Goal: Task Accomplishment & Management: Use online tool/utility

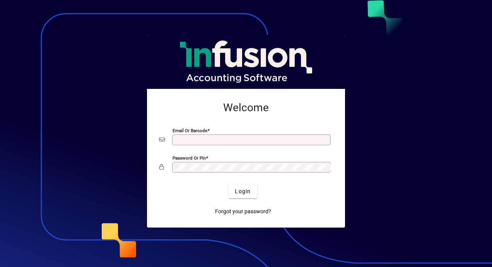
type input "**********"
click at [261, 190] on div "Login" at bounding box center [242, 191] width 173 height 14
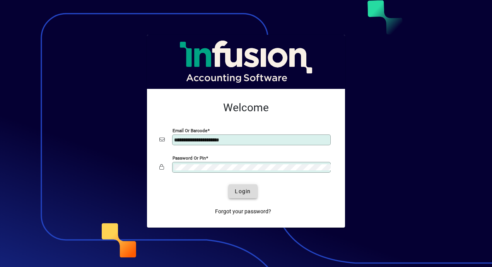
click at [244, 191] on span "Login" at bounding box center [243, 191] width 16 height 8
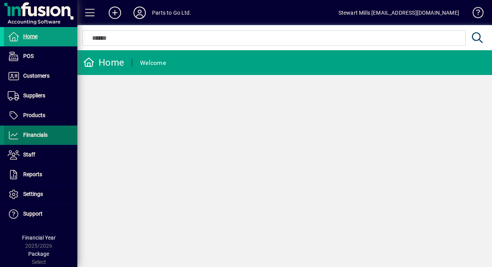
click at [41, 135] on span "Financials" at bounding box center [35, 135] width 24 height 6
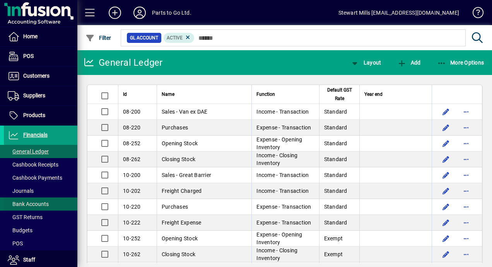
click at [33, 199] on span at bounding box center [40, 204] width 73 height 19
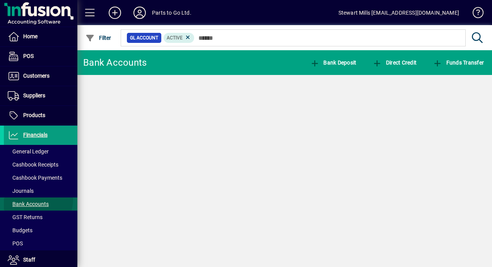
click at [33, 199] on span at bounding box center [40, 204] width 73 height 19
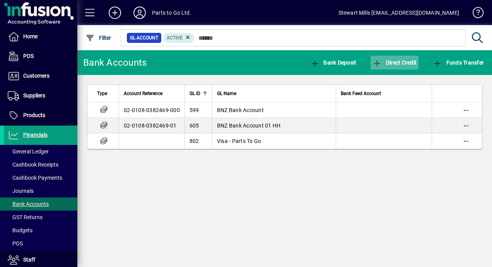
click at [375, 64] on icon "button" at bounding box center [377, 64] width 10 height 8
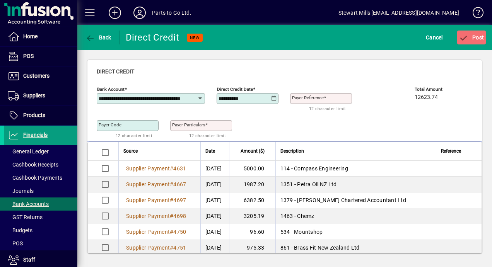
click at [310, 98] on mat-label "Payer Reference" at bounding box center [308, 97] width 32 height 5
click at [310, 98] on input "Payer Reference" at bounding box center [322, 98] width 60 height 6
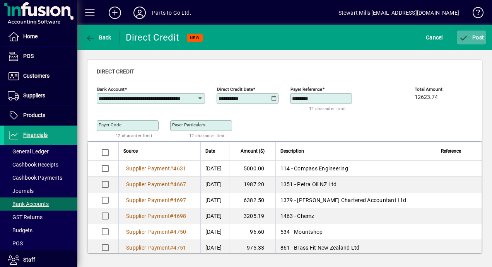
type input "********"
click at [464, 38] on icon "submit" at bounding box center [464, 38] width 10 height 8
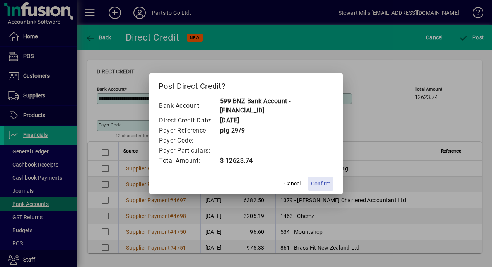
click at [316, 184] on span "Confirm" at bounding box center [320, 184] width 19 height 8
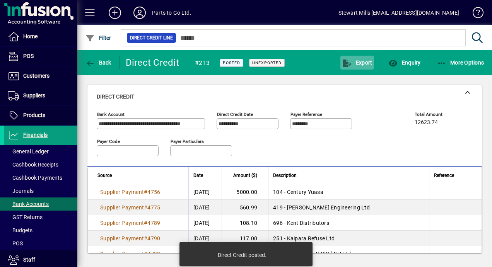
click at [354, 67] on span "button" at bounding box center [357, 62] width 34 height 19
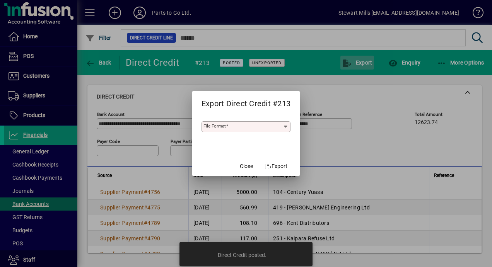
type input "***"
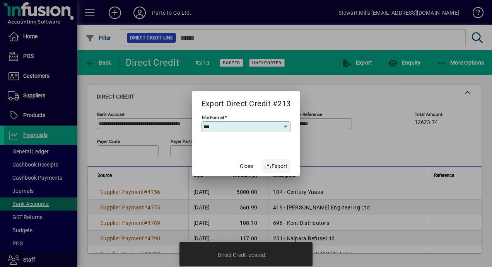
click at [283, 166] on span "Export" at bounding box center [276, 166] width 23 height 8
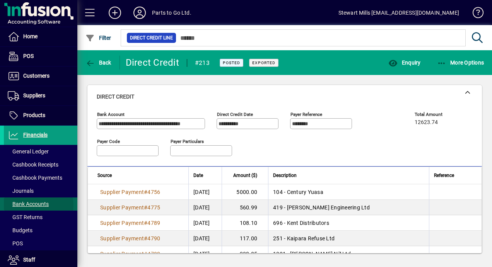
click at [38, 205] on span "Bank Accounts" at bounding box center [28, 204] width 41 height 6
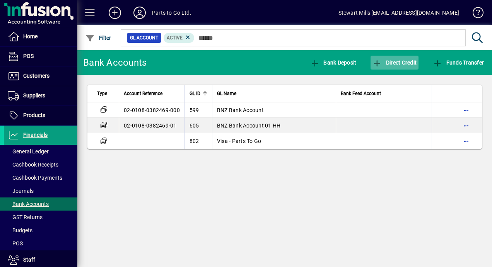
click at [378, 63] on icon "button" at bounding box center [377, 64] width 10 height 8
